Goal: Task Accomplishment & Management: Manage account settings

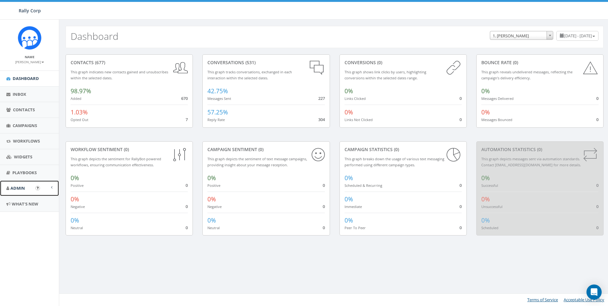
click at [16, 187] on span "Admin" at bounding box center [17, 188] width 15 height 6
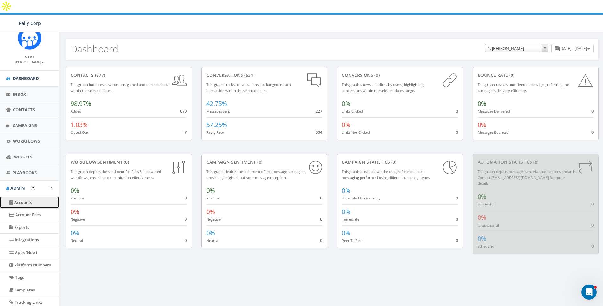
click at [21, 201] on link "Accounts" at bounding box center [29, 203] width 59 height 12
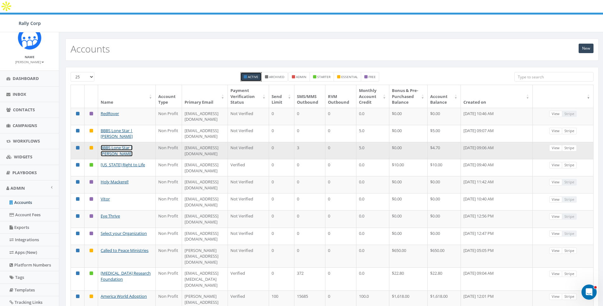
click at [130, 145] on link "BBBS Lone Star | Nicole" at bounding box center [117, 151] width 32 height 12
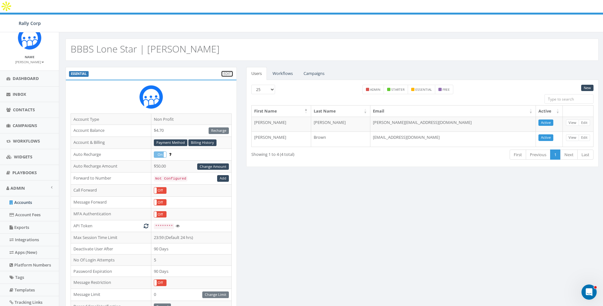
click at [226, 71] on link "Edit" at bounding box center [227, 74] width 12 height 7
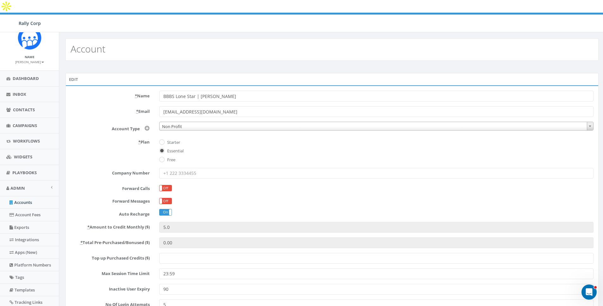
click at [179, 253] on input "Top up Purchased Credits ($)" at bounding box center [376, 258] width 434 height 11
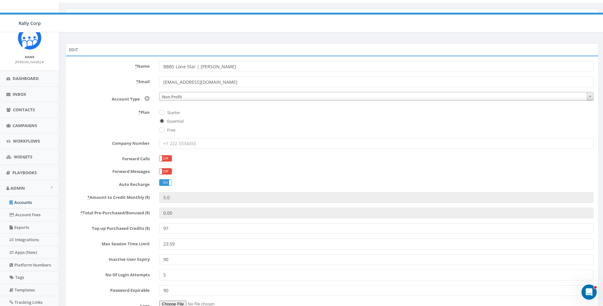
scroll to position [74, 0]
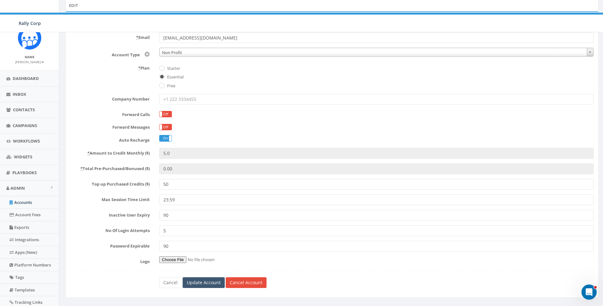
type input "50"
click at [209, 278] on input "Update Account" at bounding box center [204, 283] width 42 height 11
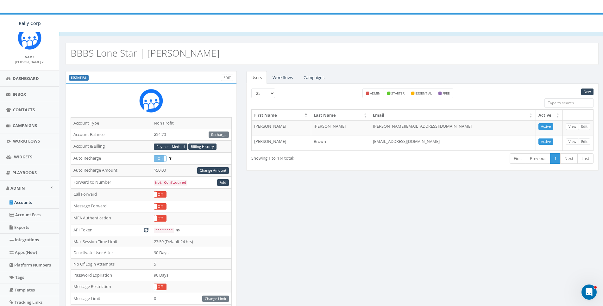
scroll to position [8, 0]
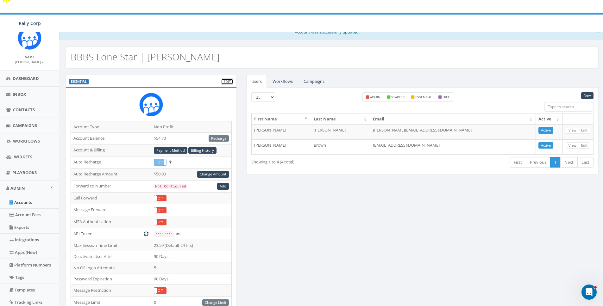
click at [229, 78] on link "Edit" at bounding box center [227, 81] width 12 height 7
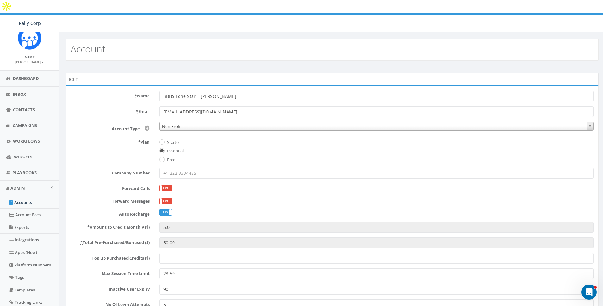
scroll to position [74, 0]
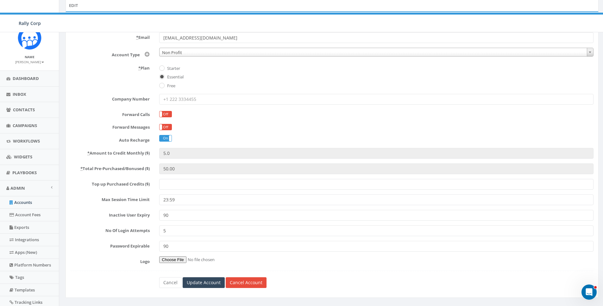
click at [184, 179] on input "Top up Purchased Credits ($)" at bounding box center [376, 184] width 434 height 11
type input "50"
click at [203, 264] on form "* Name BBBS Lone Star | Nicole * Email chawkins@bbbstx.org Account Type Non Pro…" at bounding box center [332, 153] width 523 height 272
click at [202, 278] on input "Update Account" at bounding box center [204, 283] width 42 height 11
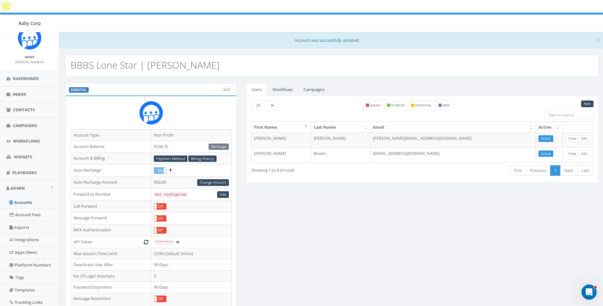
click at [391, 252] on div "ESSENTIAL Edit Account Type Non Profit Account Balance $104.70 Recharge Account…" at bounding box center [332, 277] width 542 height 388
click at [22, 204] on link "Accounts" at bounding box center [29, 203] width 59 height 12
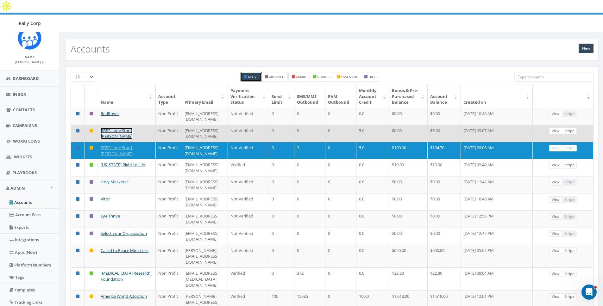
click at [108, 128] on link "BBBS Lone Star | [PERSON_NAME]" at bounding box center [117, 134] width 32 height 12
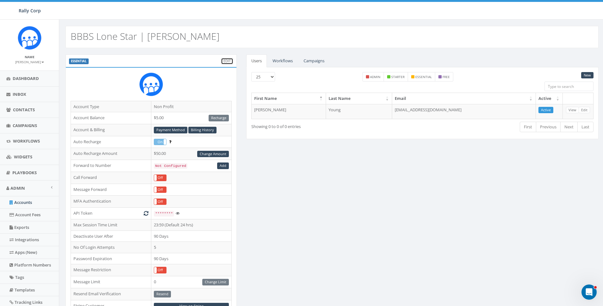
click at [225, 58] on link "Edit" at bounding box center [227, 61] width 12 height 7
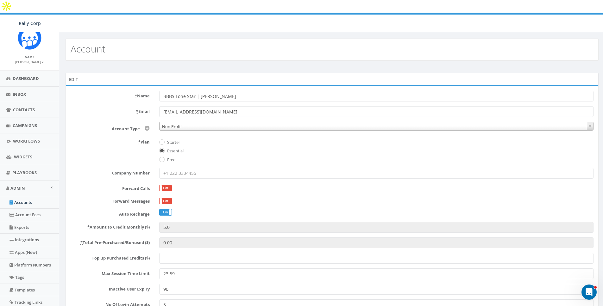
click at [185, 253] on input "Top up Purchased Credits ($)" at bounding box center [376, 258] width 434 height 11
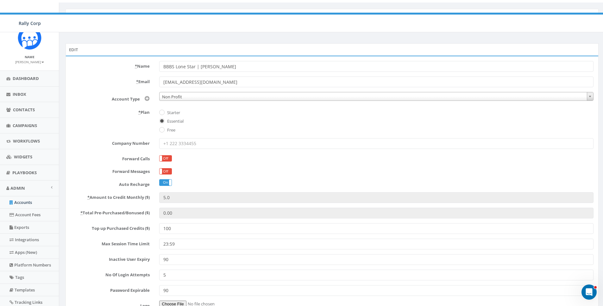
scroll to position [74, 0]
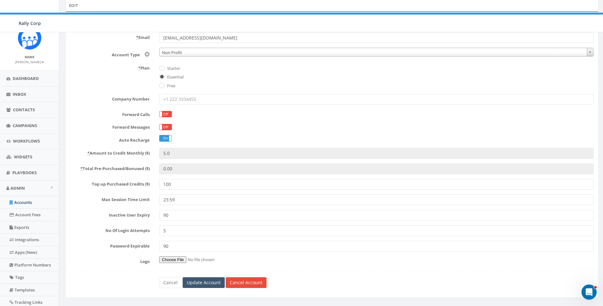
type input "100"
click at [202, 278] on input "Update Account" at bounding box center [204, 283] width 42 height 11
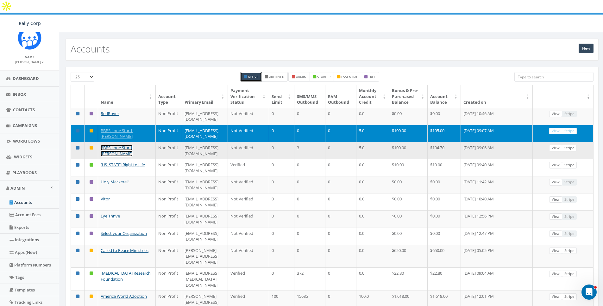
click at [125, 145] on link "BBBS Lone Star | [PERSON_NAME]" at bounding box center [117, 151] width 32 height 12
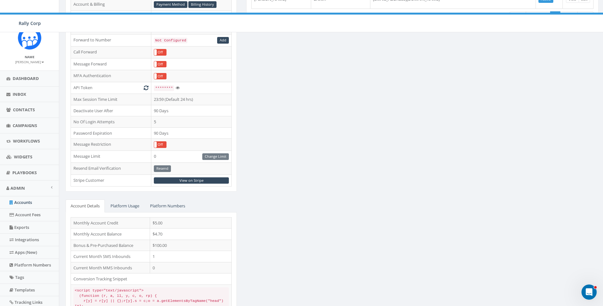
scroll to position [142, 0]
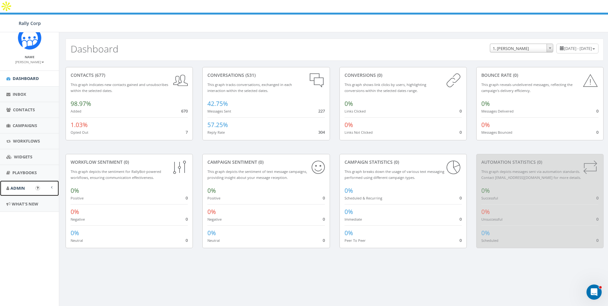
click at [15, 184] on link "Admin" at bounding box center [29, 189] width 59 height 16
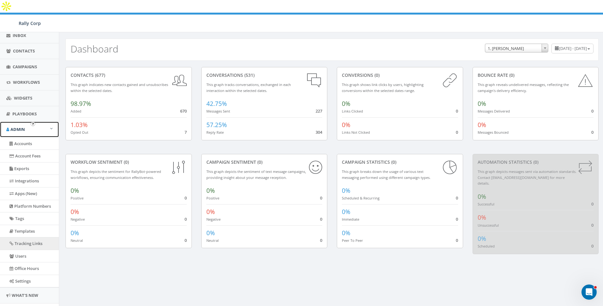
scroll to position [74, 0]
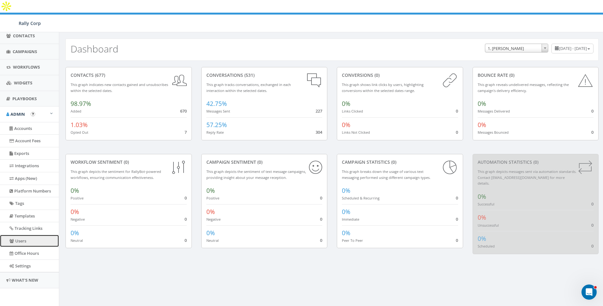
click at [16, 241] on link "Users" at bounding box center [29, 241] width 59 height 12
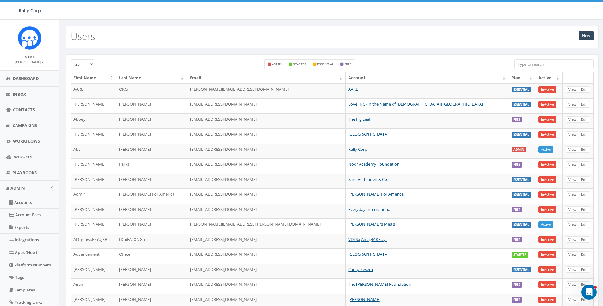
click at [549, 59] on div "25 50 100 admin starter essential free First Name Last Name Email Account Plan …" at bounding box center [332, 266] width 533 height 425
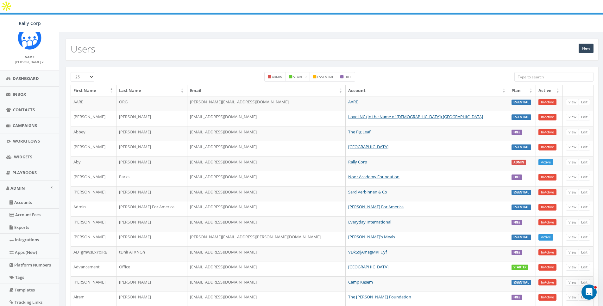
click at [548, 72] on input "search" at bounding box center [553, 76] width 79 height 9
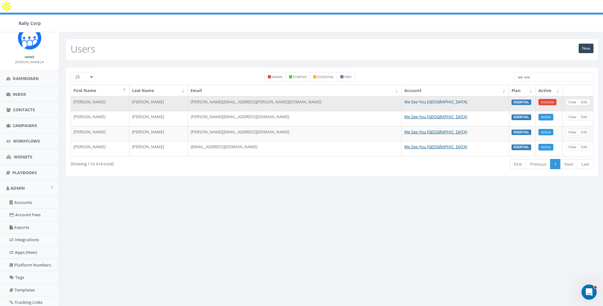
type input "we see"
click at [428, 99] on link "We See You [GEOGRAPHIC_DATA]" at bounding box center [435, 102] width 63 height 6
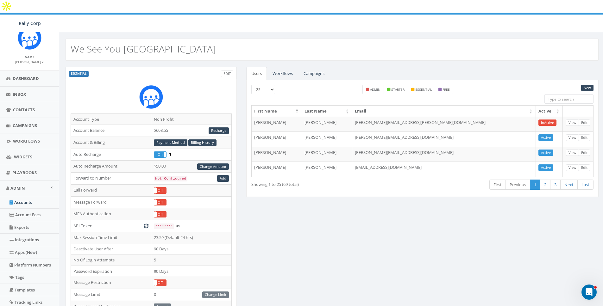
click at [394, 209] on div "ESSENTIAL Edit Account Type Non Profit Account Balance $608.55 Recharge Account…" at bounding box center [332, 261] width 542 height 388
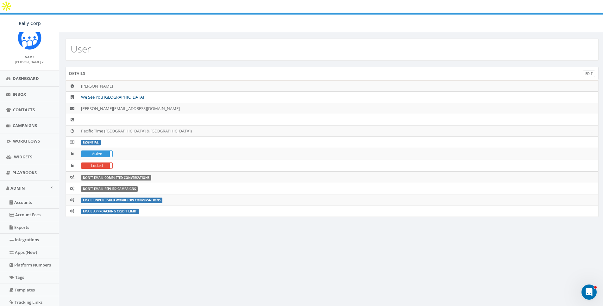
click at [253, 39] on div "User" at bounding box center [332, 50] width 533 height 22
click at [95, 151] on label "Active" at bounding box center [96, 154] width 31 height 6
click at [255, 39] on div "User" at bounding box center [332, 50] width 533 height 22
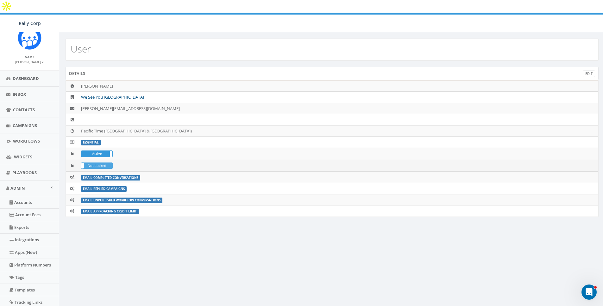
click at [98, 163] on label "Not Locked" at bounding box center [96, 166] width 31 height 6
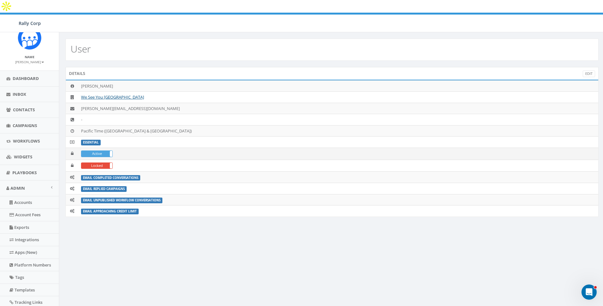
click at [101, 151] on label "Active" at bounding box center [96, 154] width 31 height 6
click at [268, 39] on div "User" at bounding box center [332, 50] width 533 height 22
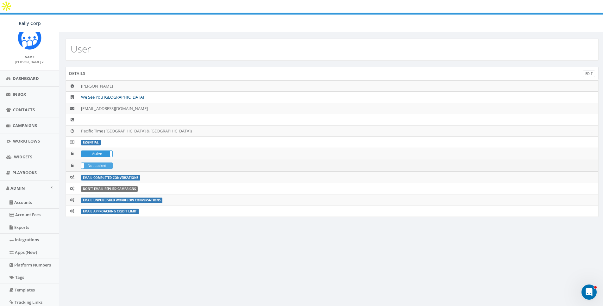
click at [97, 163] on label "Not Locked" at bounding box center [96, 166] width 31 height 6
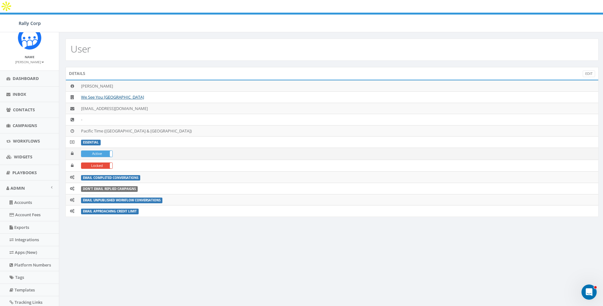
click at [97, 151] on label "Active" at bounding box center [96, 154] width 31 height 6
click at [240, 39] on div "User" at bounding box center [332, 50] width 533 height 22
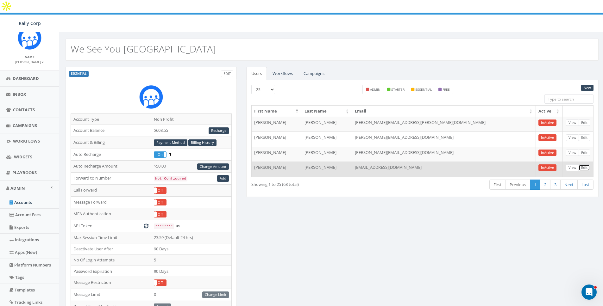
click at [581, 165] on link "Edit" at bounding box center [583, 168] width 11 height 7
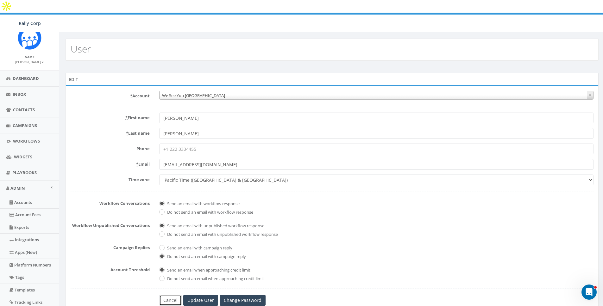
drag, startPoint x: 170, startPoint y: 286, endPoint x: 252, endPoint y: 249, distance: 89.2
click at [170, 295] on link "Cancel" at bounding box center [170, 300] width 22 height 11
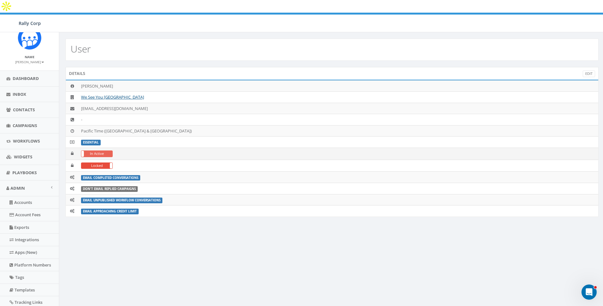
click at [98, 151] on label "In Active" at bounding box center [96, 154] width 31 height 6
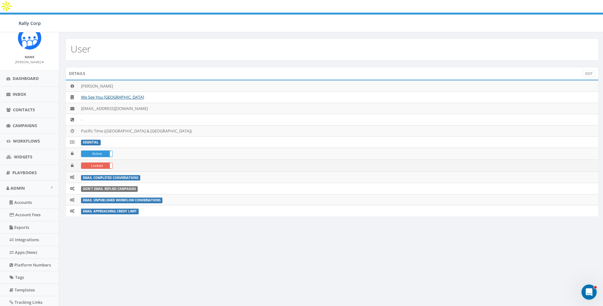
click at [98, 163] on label "Locked" at bounding box center [96, 166] width 31 height 6
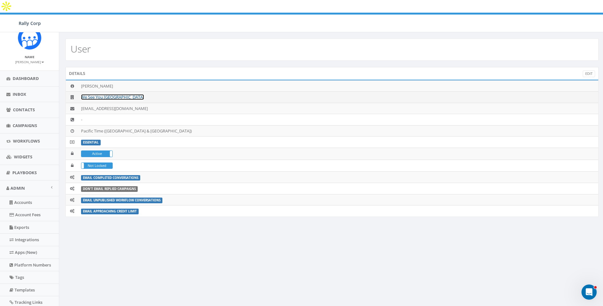
click at [102, 94] on link "We See You [GEOGRAPHIC_DATA]" at bounding box center [112, 97] width 63 height 6
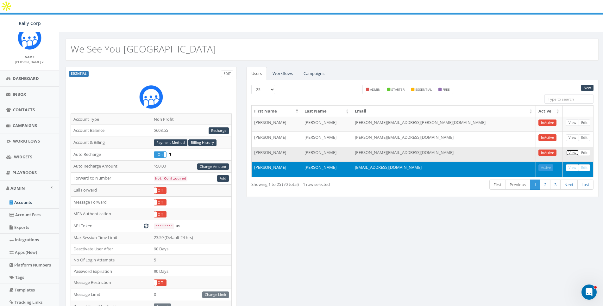
click at [570, 150] on link "View" at bounding box center [572, 153] width 13 height 7
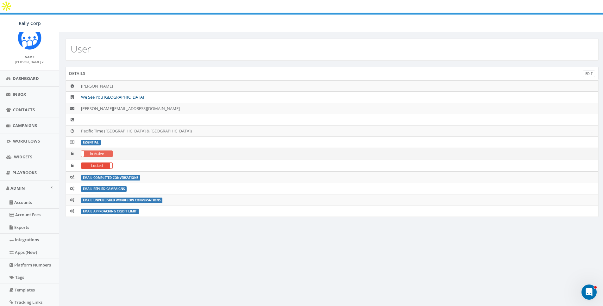
click at [94, 151] on label "In Active" at bounding box center [96, 154] width 31 height 6
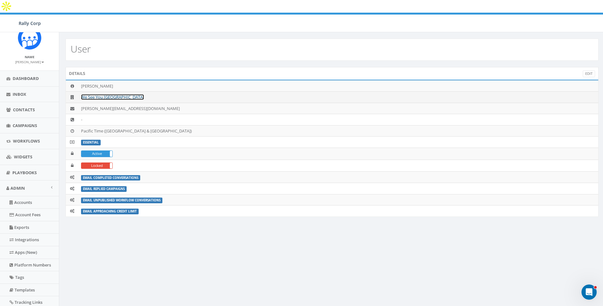
click at [100, 94] on link "We See You [GEOGRAPHIC_DATA]" at bounding box center [112, 97] width 63 height 6
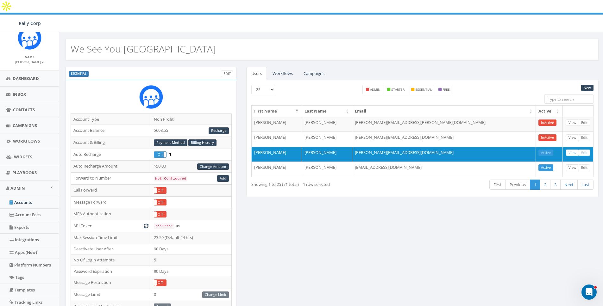
click at [427, 201] on div "ESSENTIAL Edit Account Type Non Profit Account Balance $608.55 Recharge Account…" at bounding box center [332, 261] width 542 height 388
click at [489, 211] on div "ESSENTIAL Edit Account Type Non Profit Account Balance $608.55 Recharge Account…" at bounding box center [332, 261] width 542 height 388
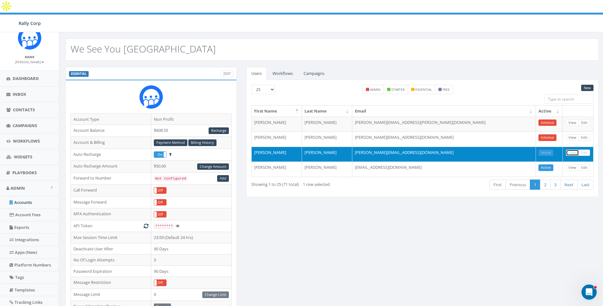
click at [569, 150] on link "View" at bounding box center [572, 153] width 13 height 7
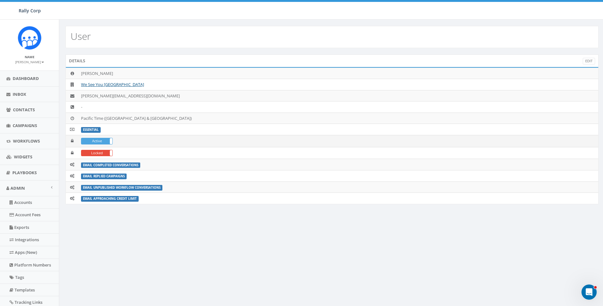
click at [94, 142] on label "Active" at bounding box center [96, 141] width 31 height 6
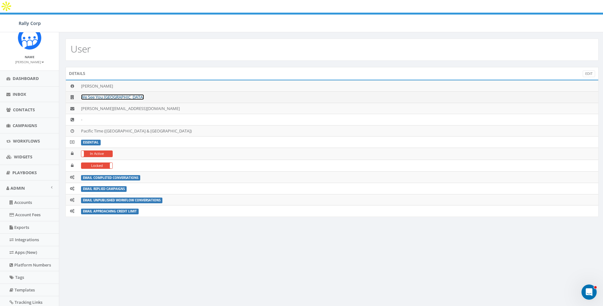
click at [98, 94] on link "We See You [GEOGRAPHIC_DATA]" at bounding box center [112, 97] width 63 height 6
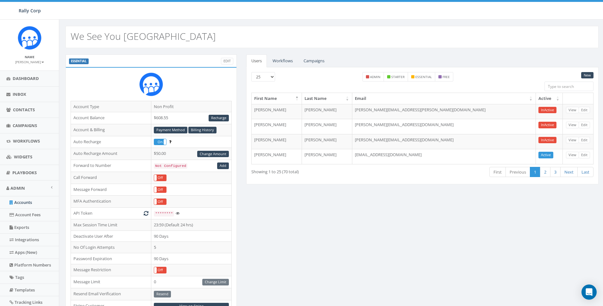
click at [531, 236] on div "ESSENTIAL Edit Account Type Non Profit Account Balance $608.55 Recharge Account…" at bounding box center [332, 248] width 542 height 388
